Goal: Task Accomplishment & Management: Manage account settings

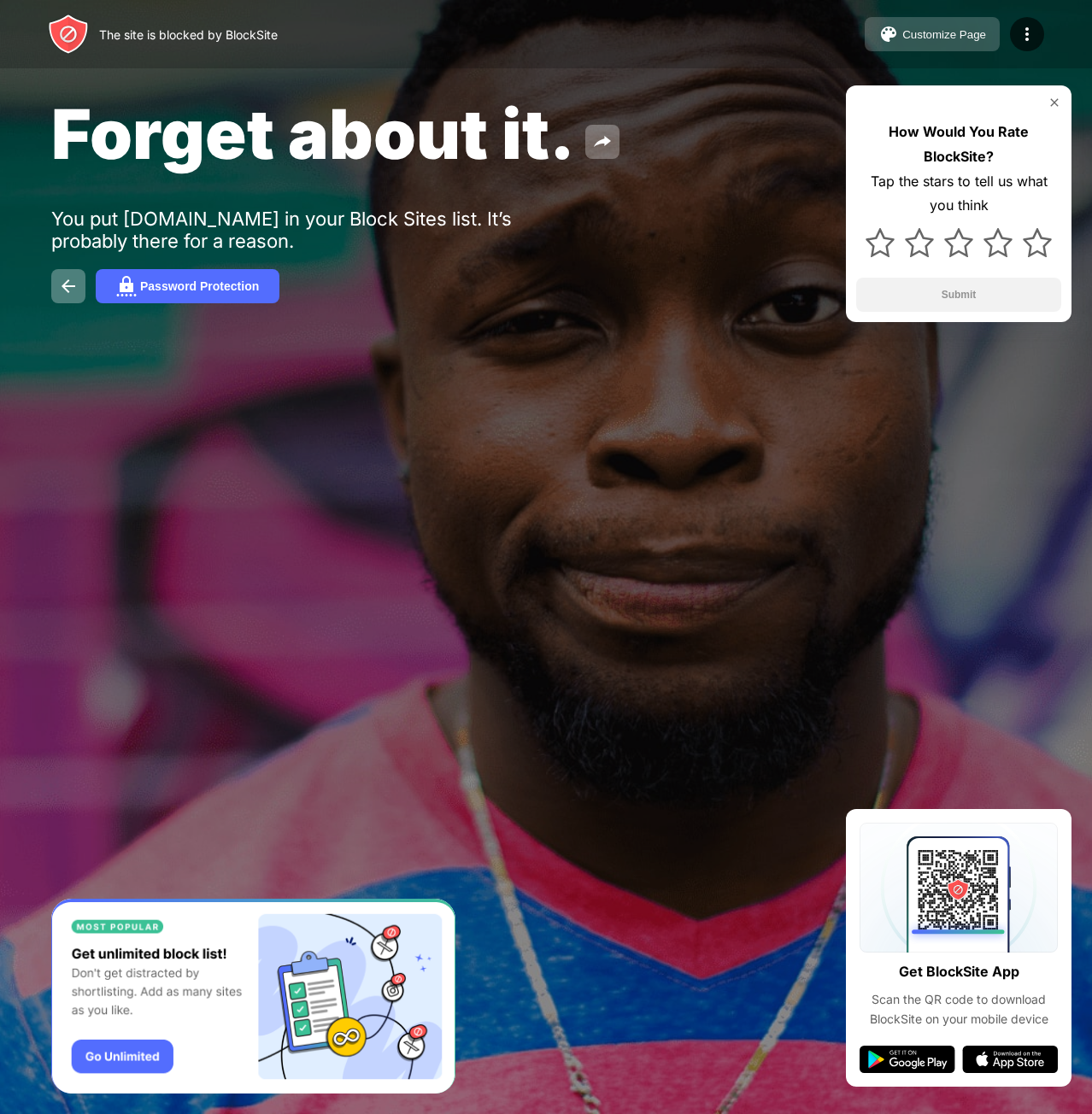
click at [965, 37] on div "Customize Page" at bounding box center [943, 35] width 84 height 13
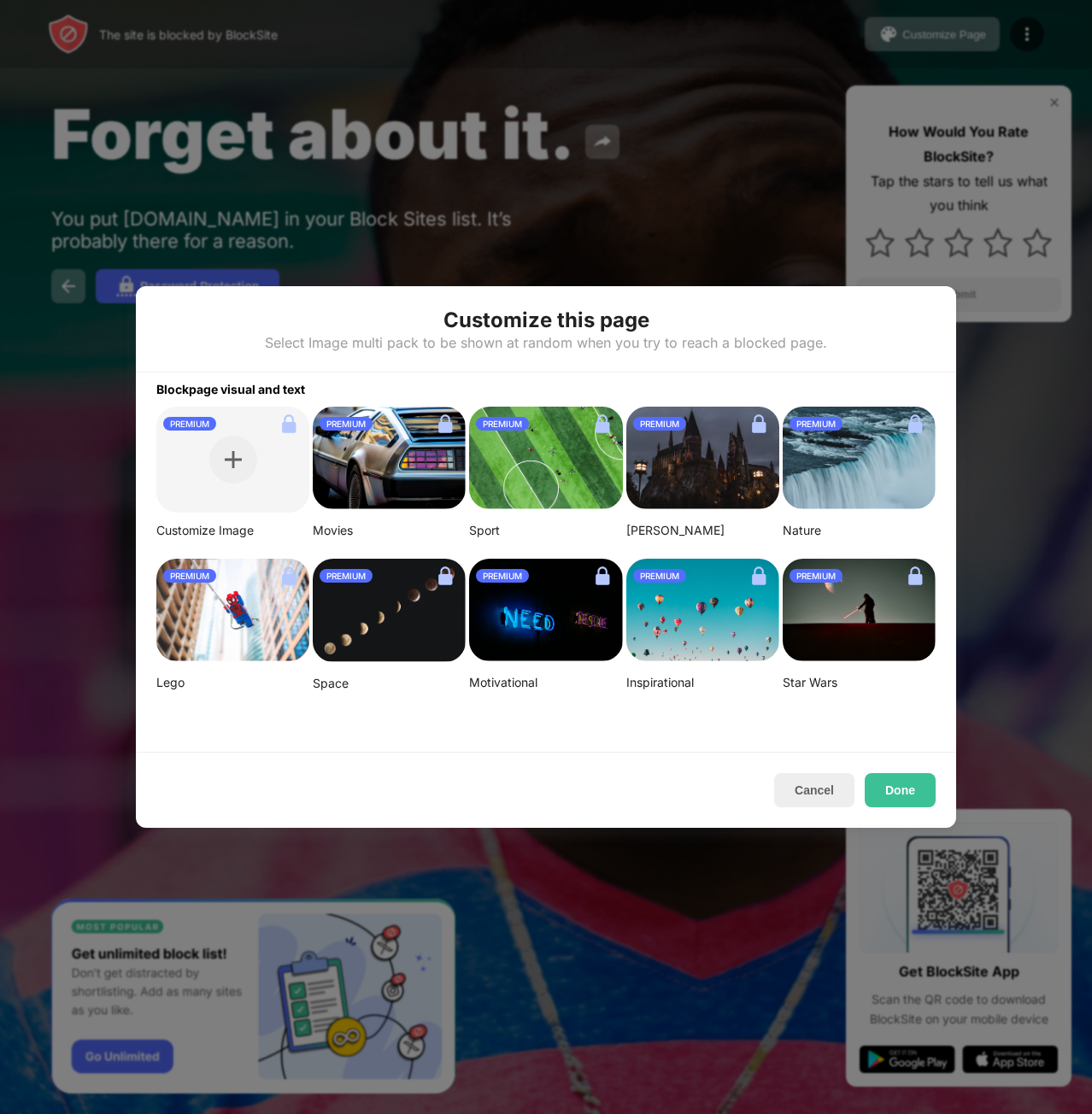
click at [188, 530] on div "Customize Image" at bounding box center [232, 530] width 152 height 16
click at [410, 464] on img at bounding box center [388, 457] width 152 height 103
click at [900, 792] on button "Done" at bounding box center [900, 790] width 71 height 34
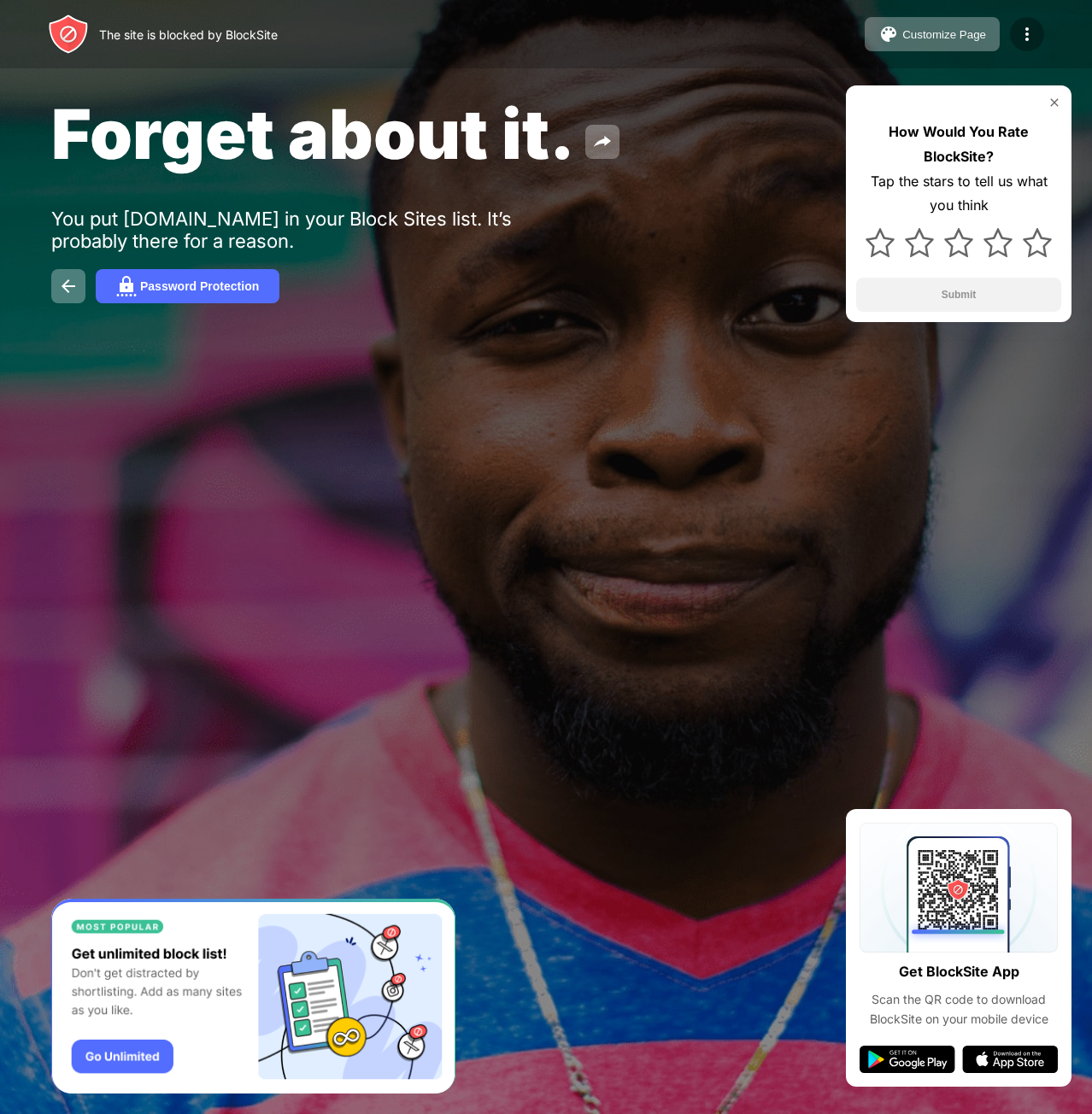
click at [1026, 30] on img at bounding box center [1026, 34] width 20 height 20
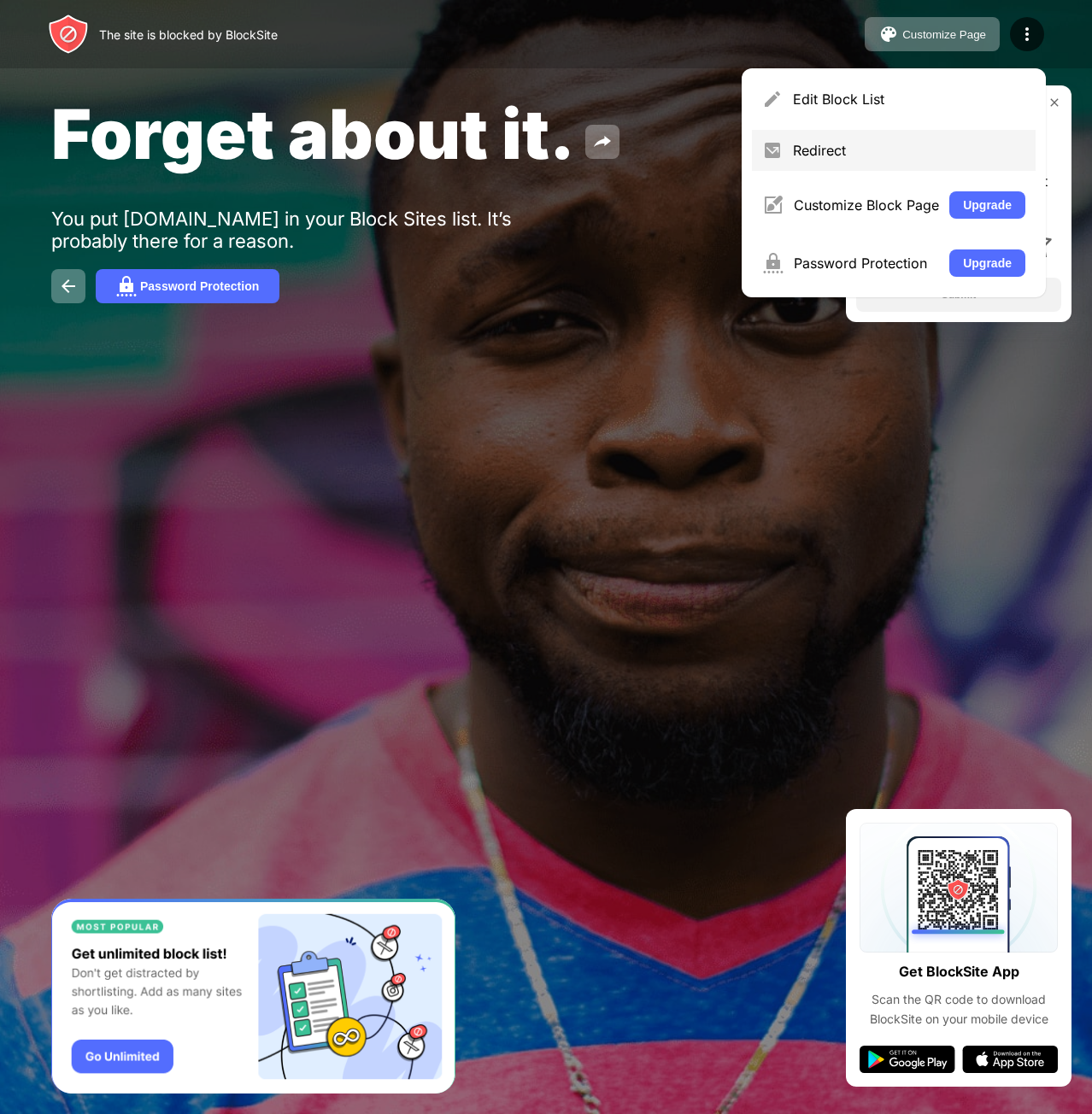
click at [843, 136] on div "Redirect" at bounding box center [893, 151] width 284 height 41
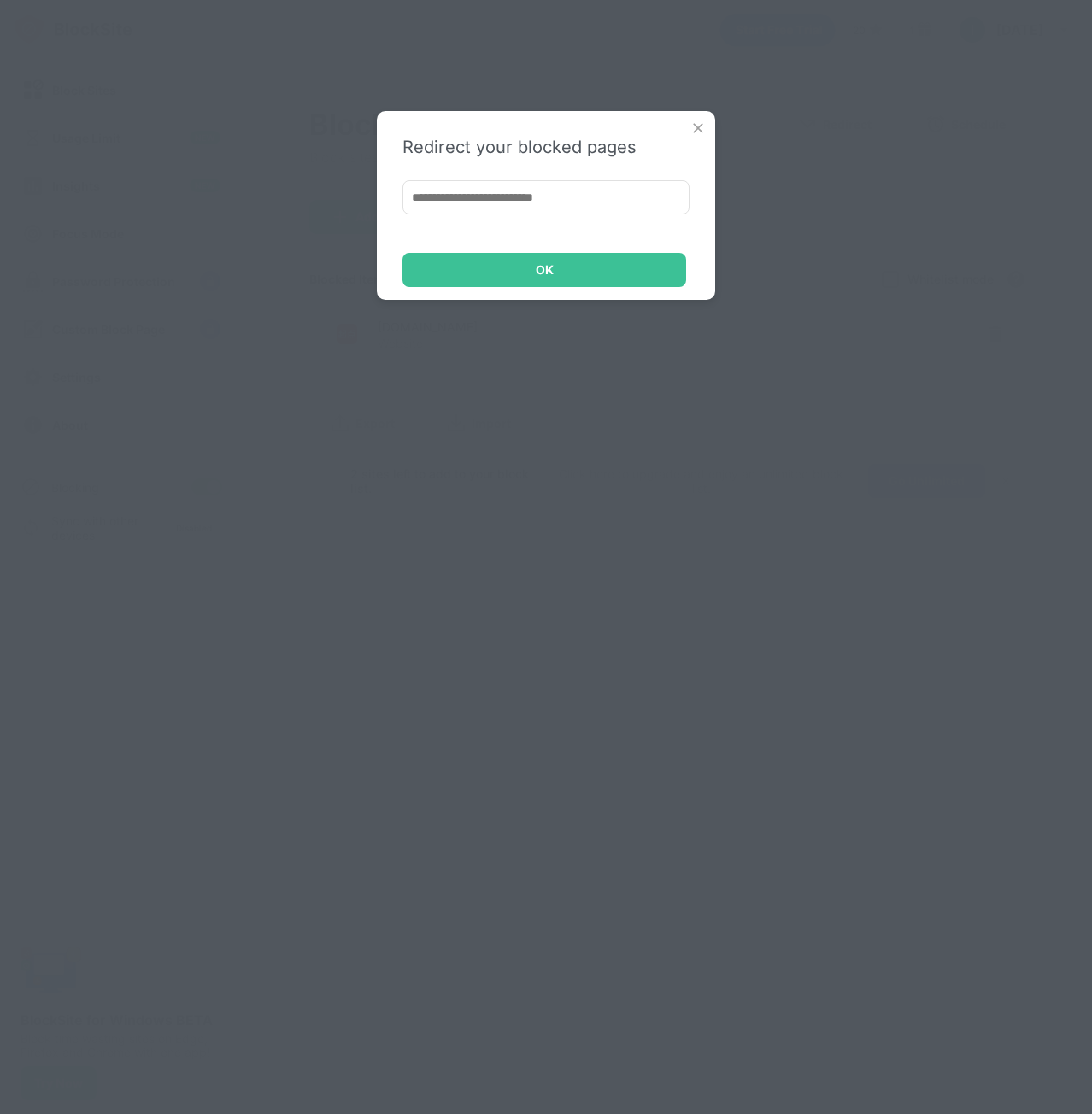
drag, startPoint x: 564, startPoint y: 199, endPoint x: 586, endPoint y: 199, distance: 22.0
click at [565, 199] on input at bounding box center [545, 197] width 287 height 34
click at [697, 128] on img at bounding box center [698, 127] width 17 height 17
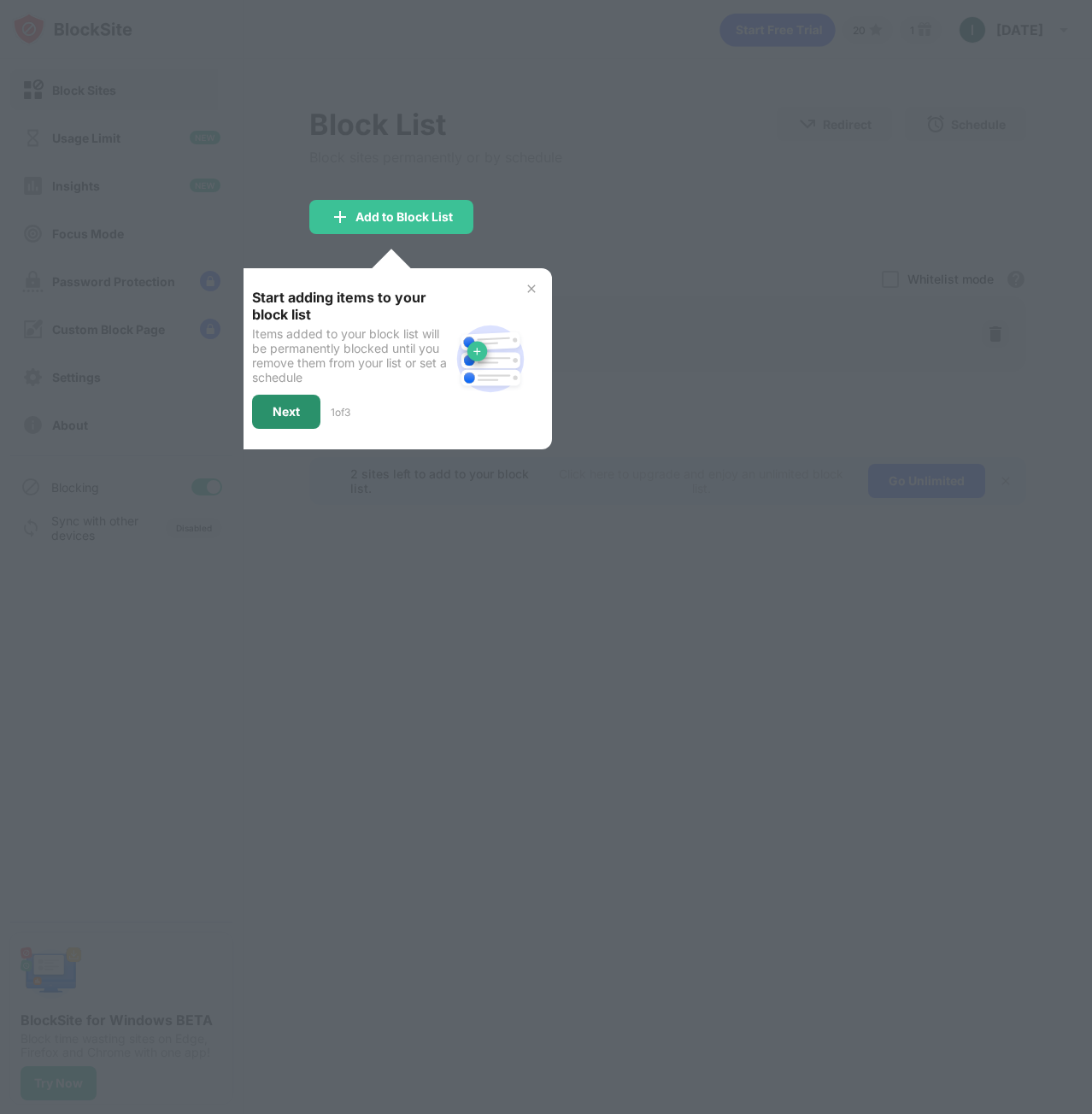
click at [273, 399] on div "Next" at bounding box center [286, 411] width 68 height 34
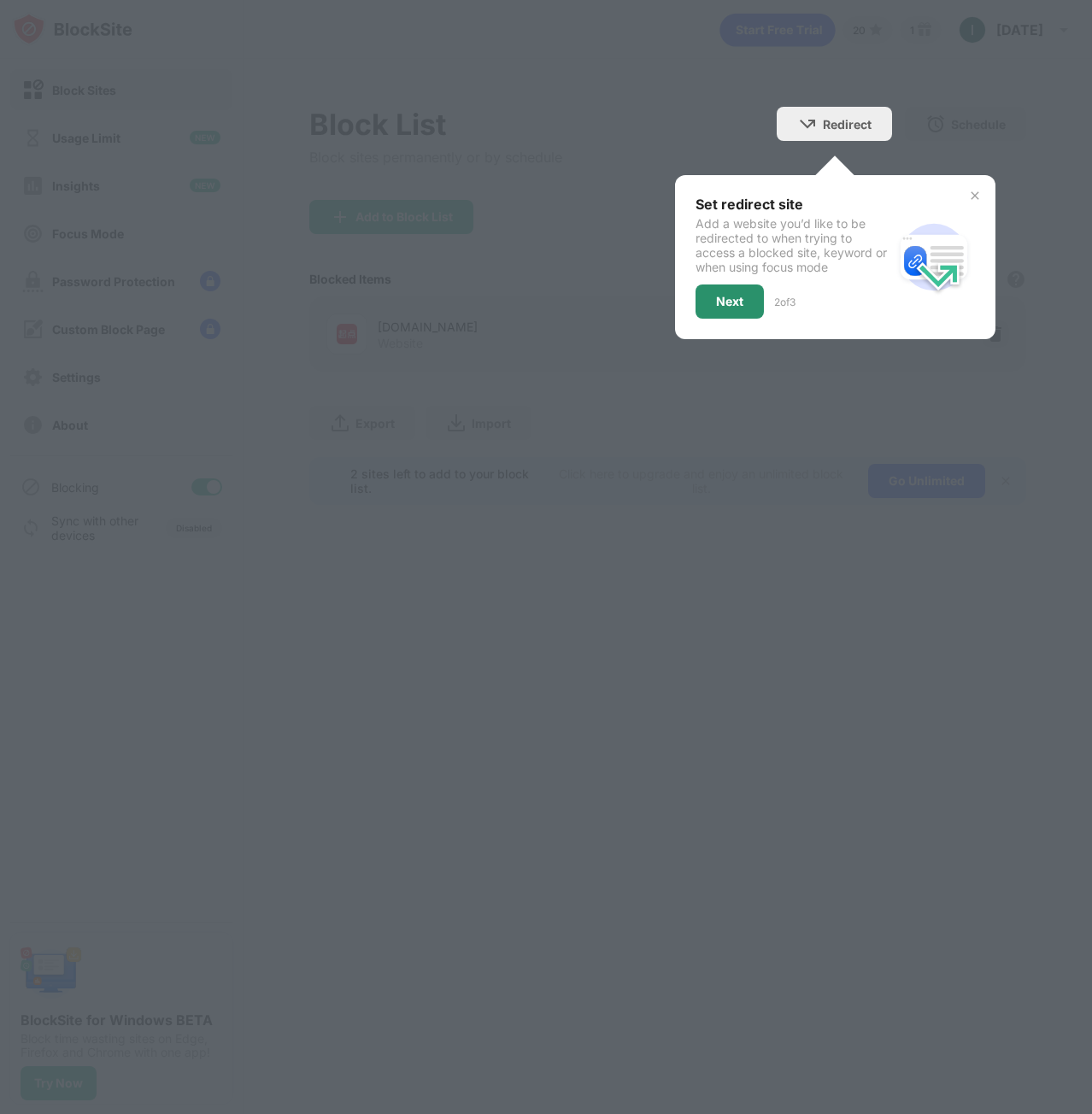
click at [736, 305] on div "Next" at bounding box center [730, 301] width 28 height 14
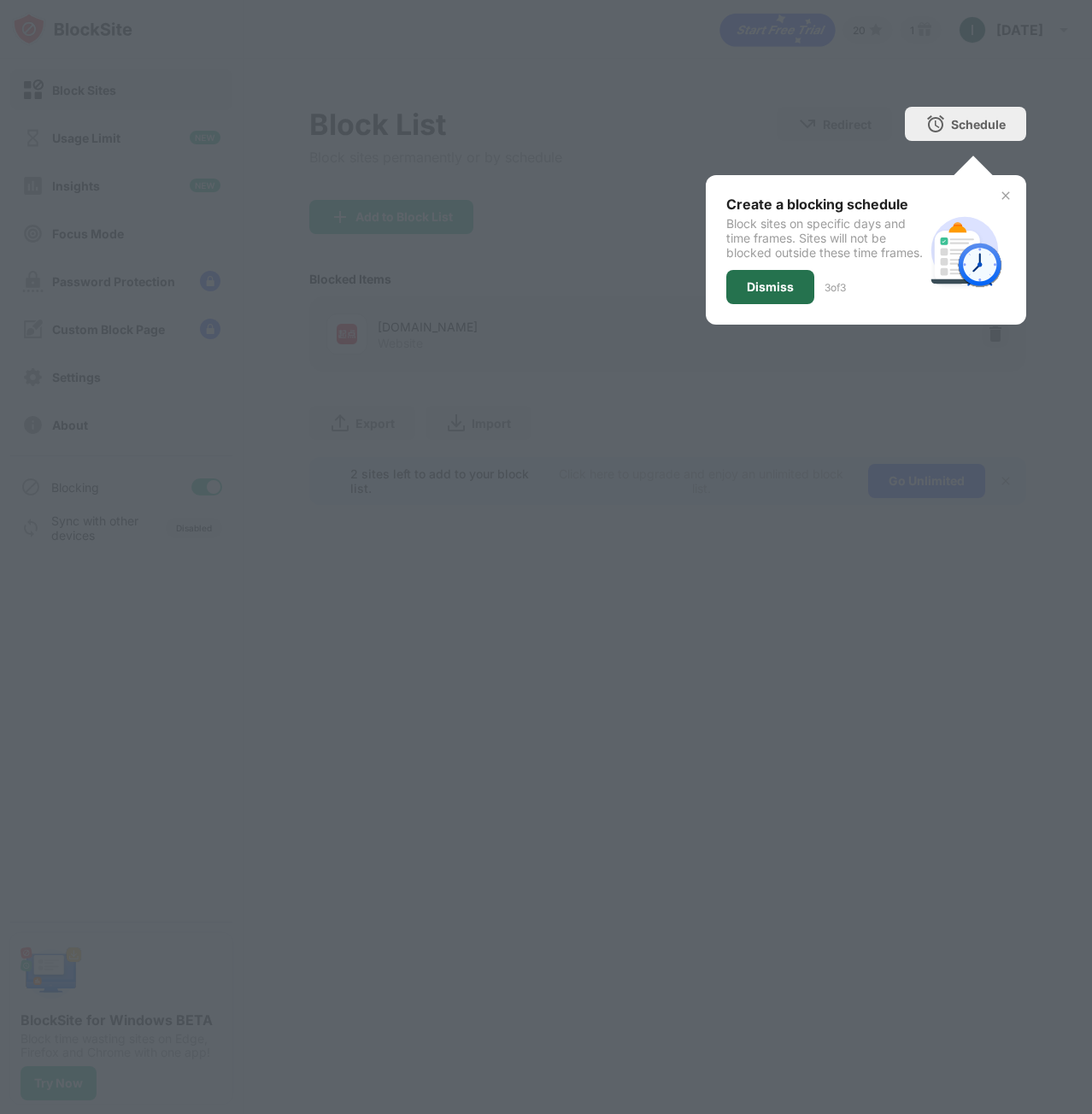
click at [762, 294] on div "Dismiss" at bounding box center [770, 286] width 47 height 14
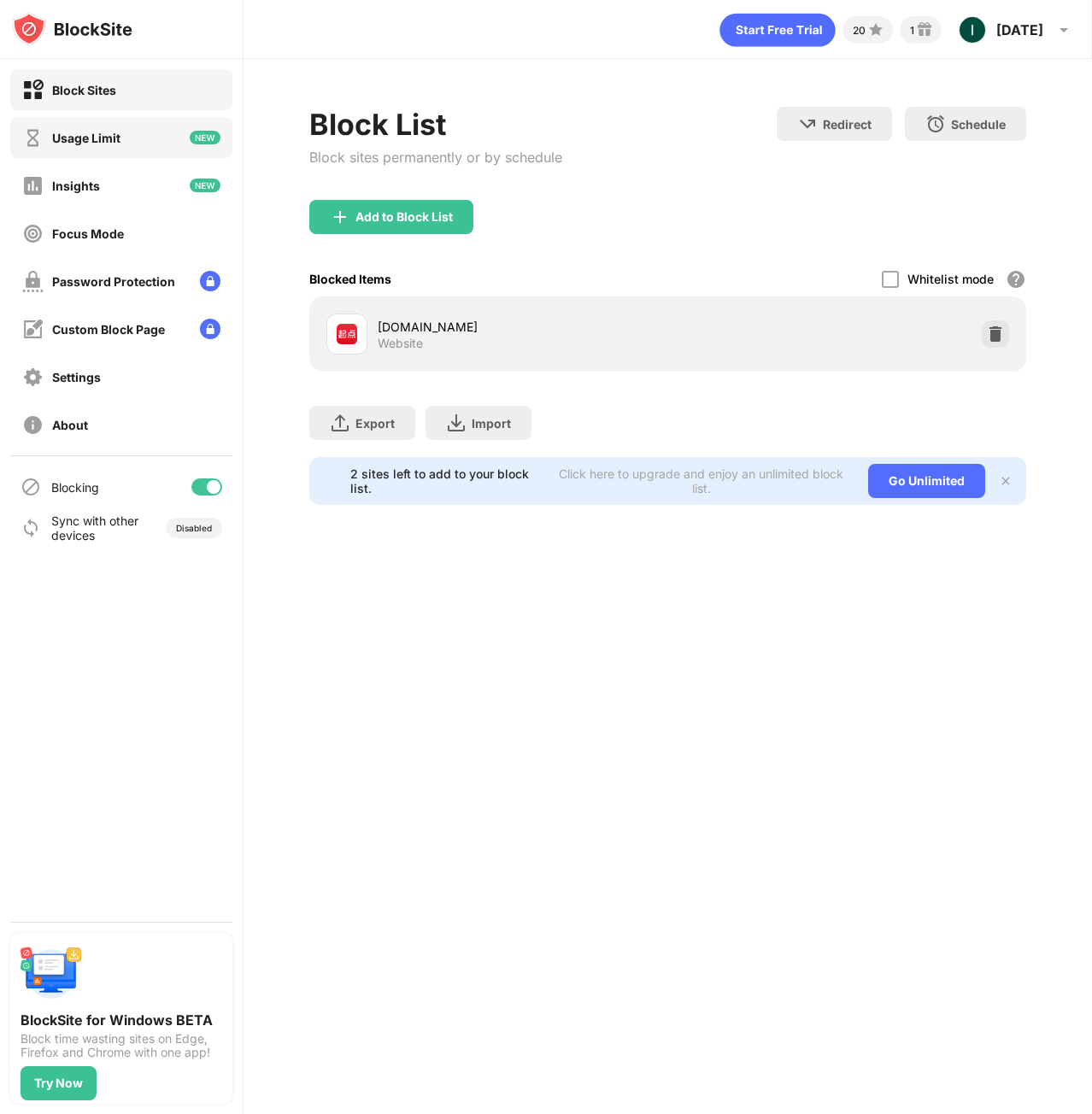
click at [82, 137] on div "Usage Limit" at bounding box center [86, 138] width 68 height 15
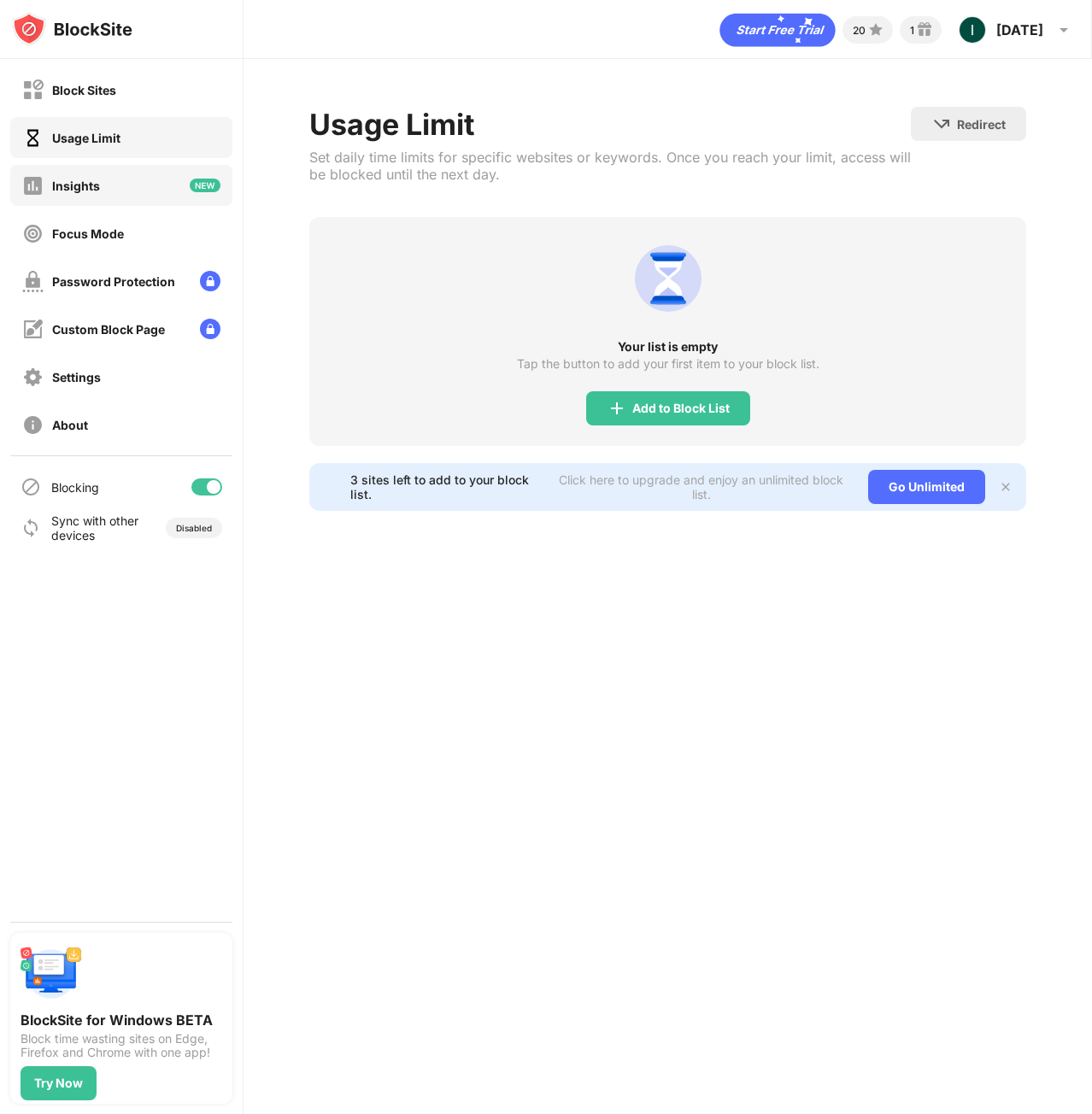
click at [84, 184] on div "Insights" at bounding box center [76, 186] width 48 height 15
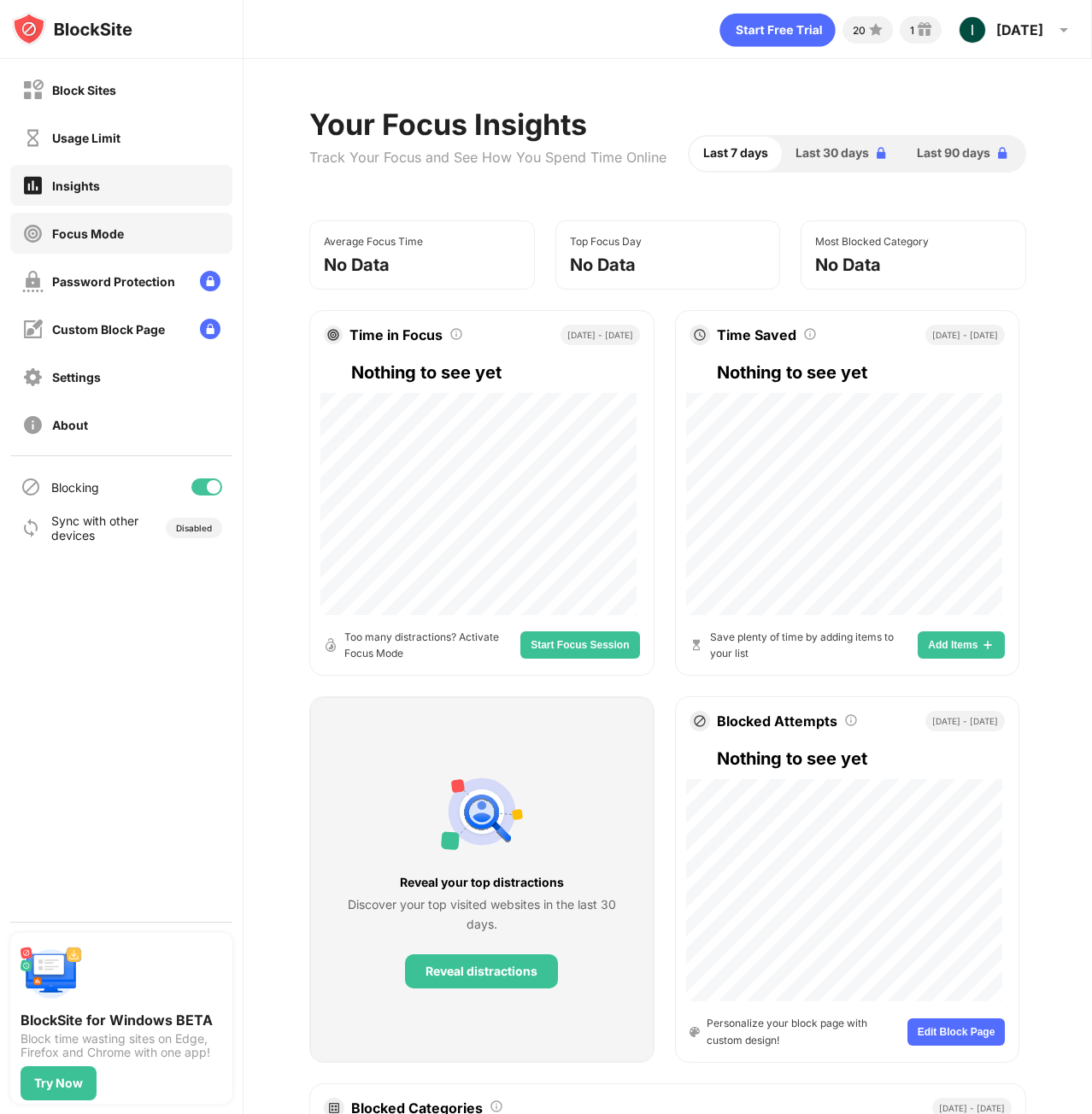
click at [111, 220] on div "Focus Mode" at bounding box center [121, 233] width 222 height 41
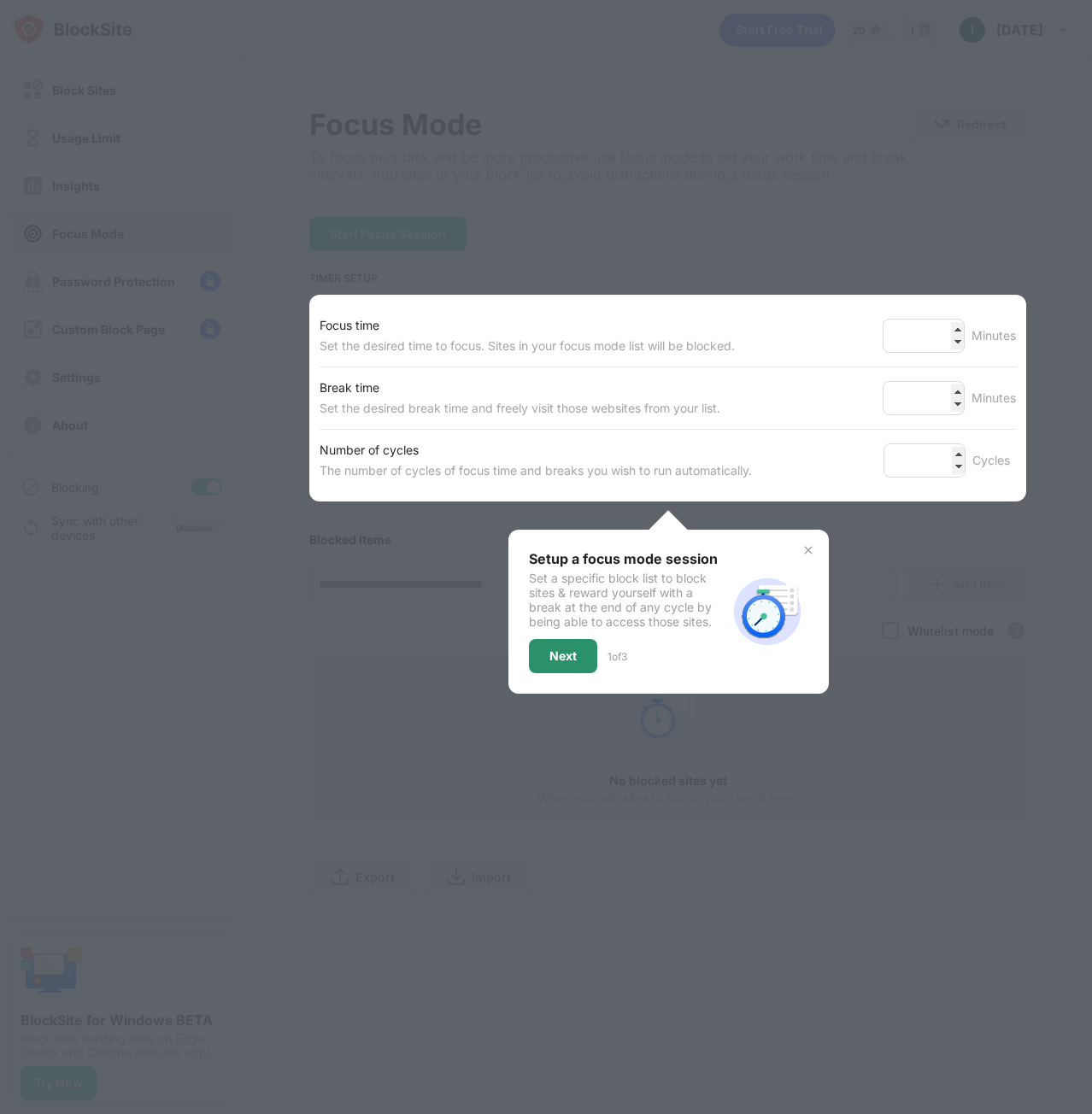
click at [581, 650] on div "Next" at bounding box center [563, 656] width 68 height 34
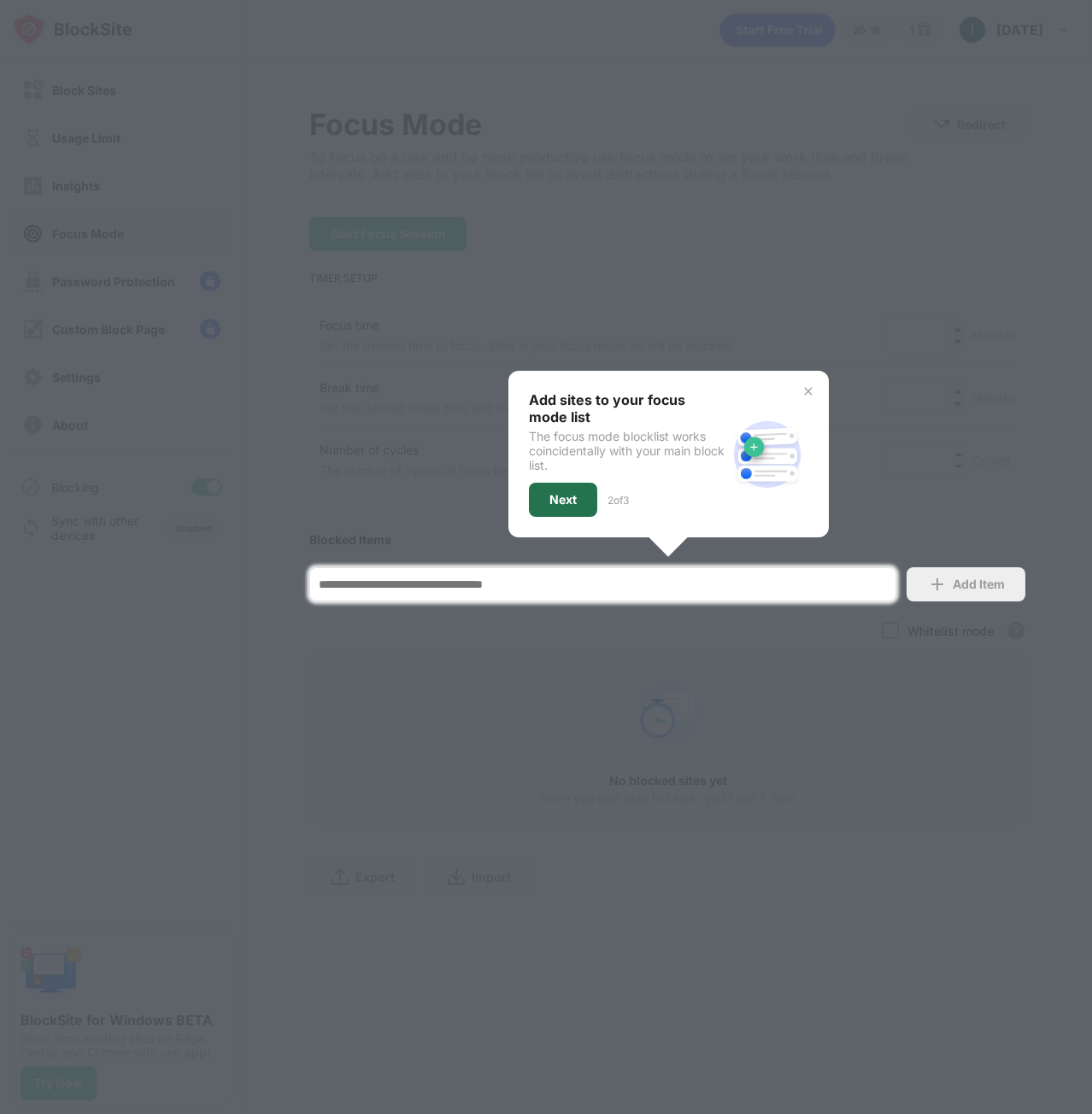
click at [567, 505] on div "Next" at bounding box center [563, 499] width 68 height 34
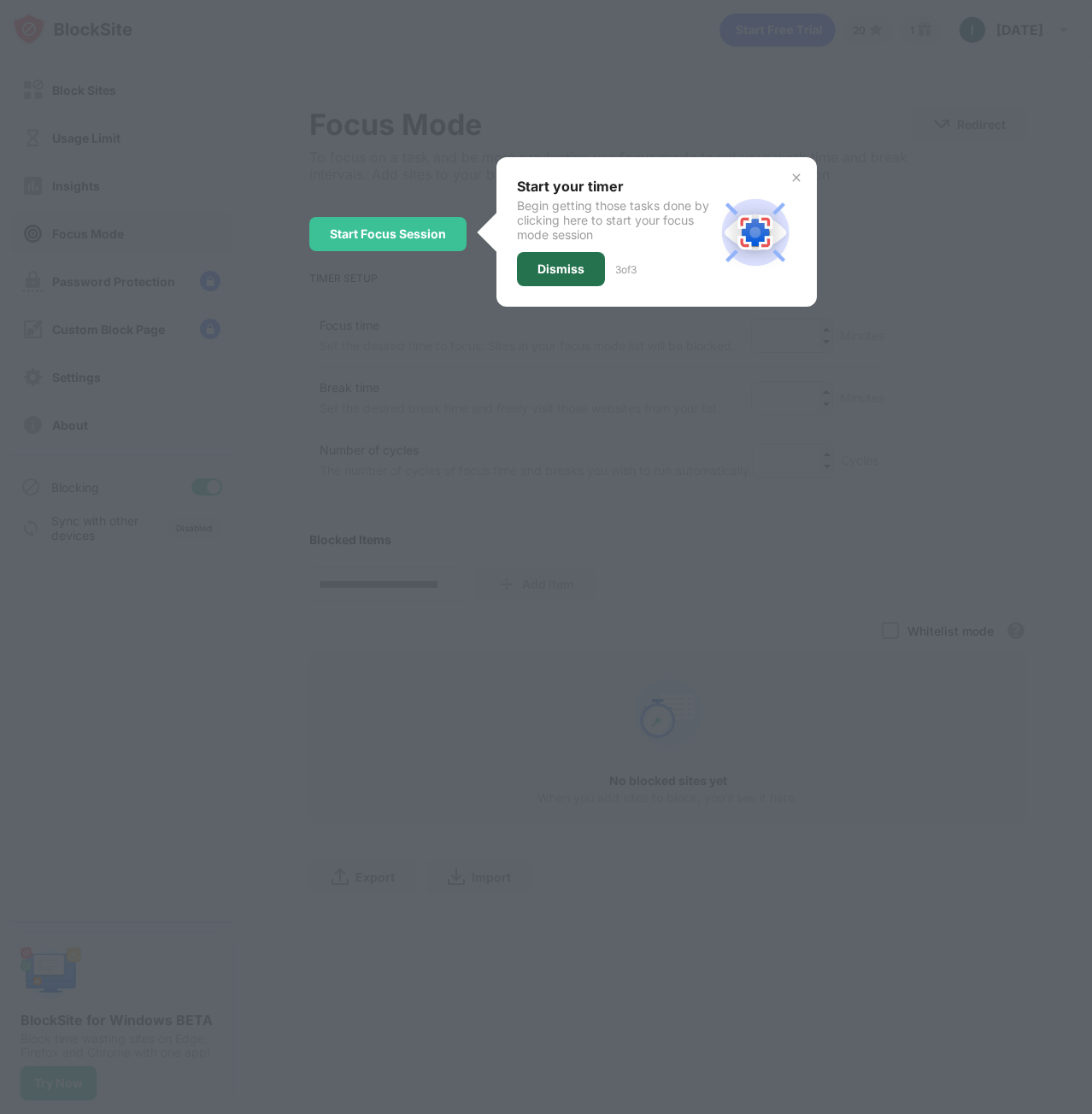
click at [569, 262] on div "Dismiss" at bounding box center [561, 269] width 47 height 14
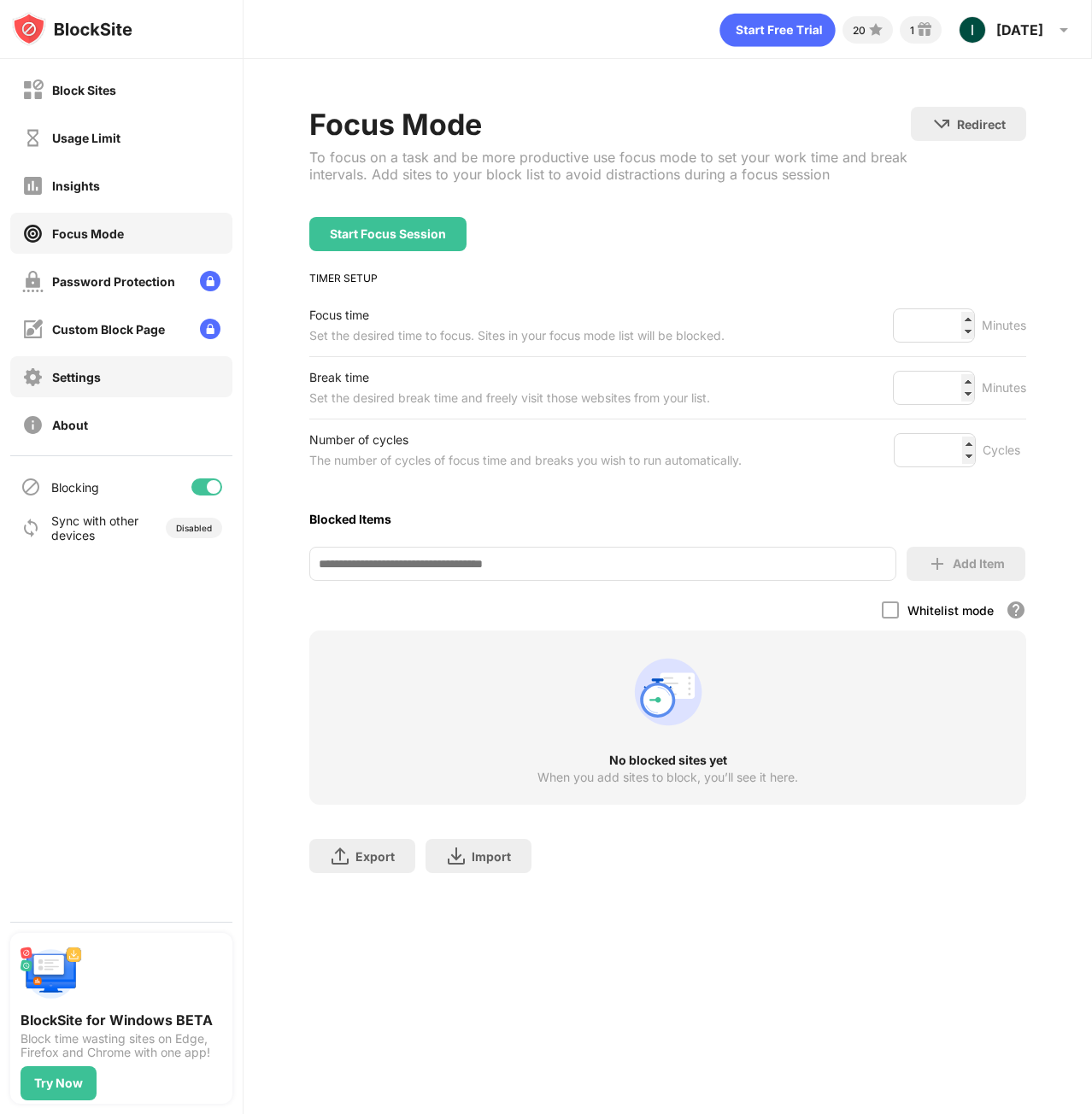
click at [111, 382] on div "Settings" at bounding box center [121, 377] width 222 height 41
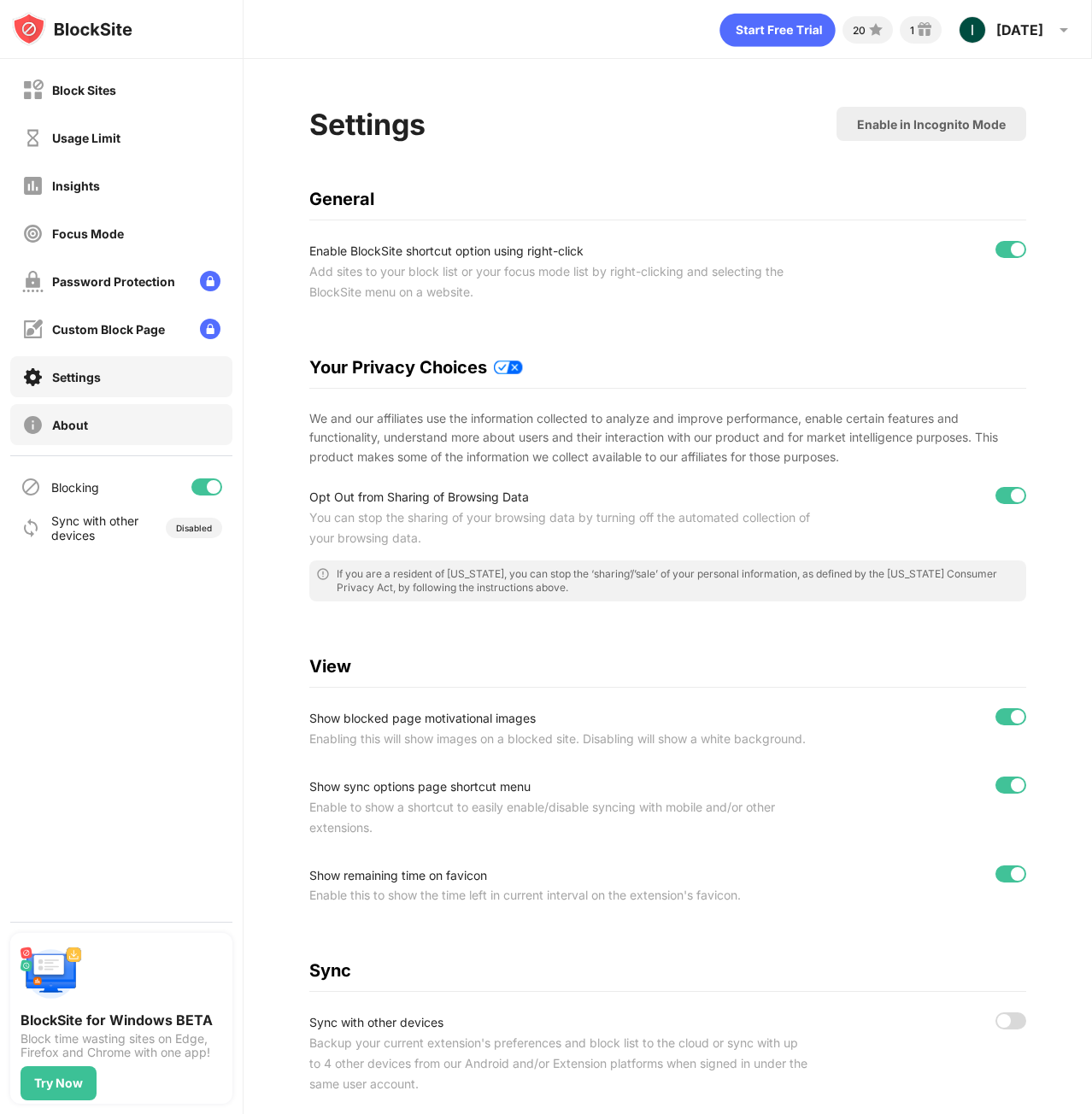
click at [103, 424] on div "About" at bounding box center [121, 424] width 222 height 41
